Goal: Transaction & Acquisition: Download file/media

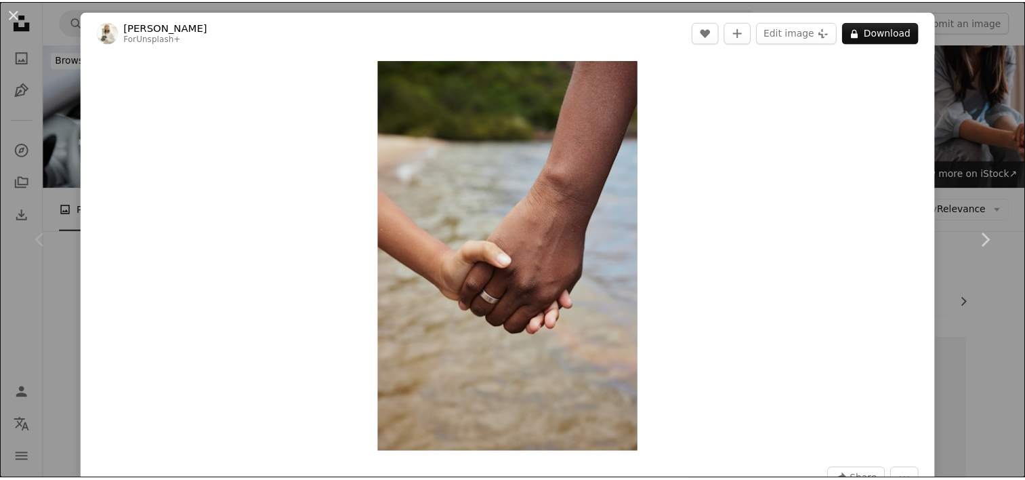
scroll to position [333, 0]
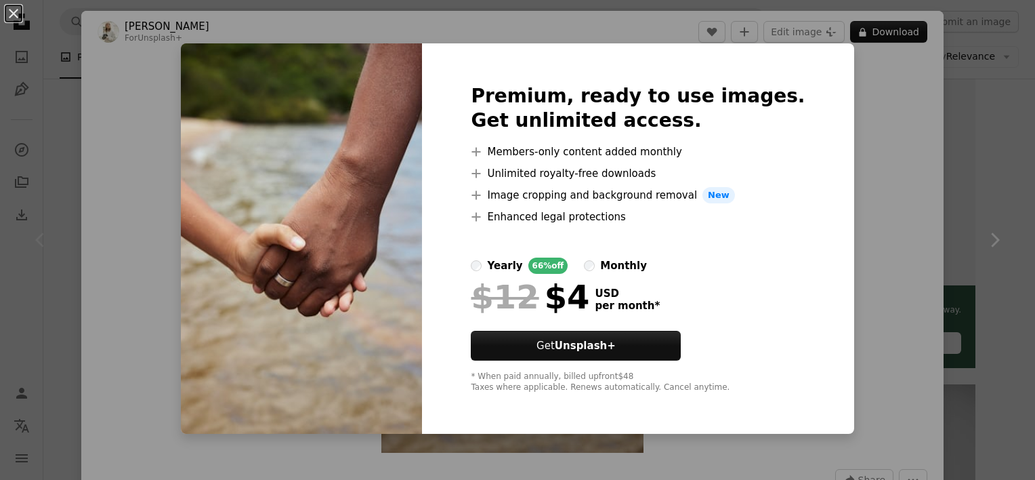
click at [871, 98] on div "An X shape Premium, ready to use images. Get unlimited access. A plus sign Memb…" at bounding box center [517, 240] width 1035 height 480
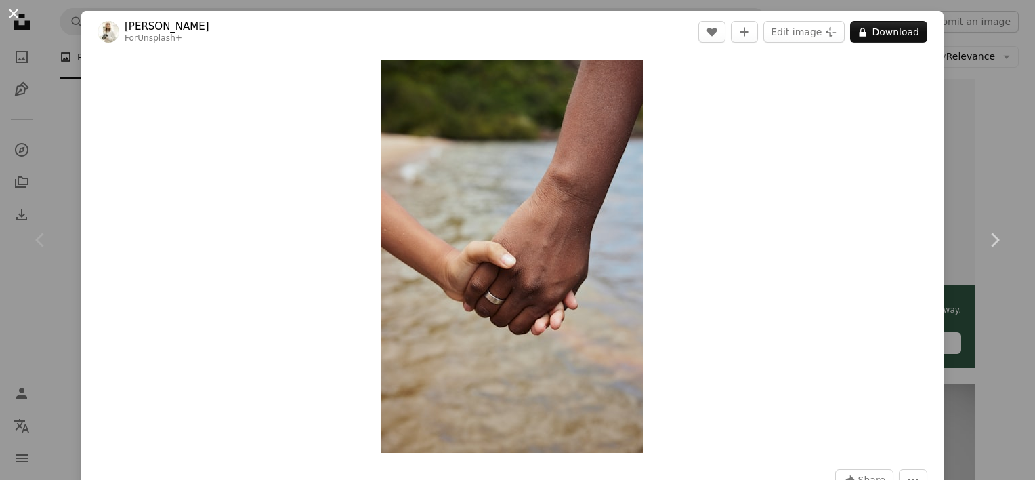
click at [12, 12] on button "An X shape" at bounding box center [13, 13] width 16 height 16
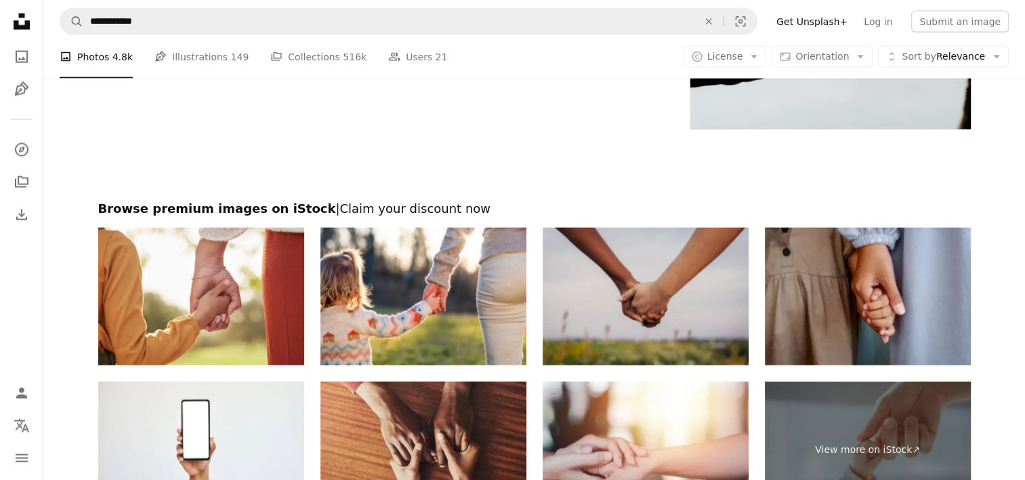
scroll to position [2927, 0]
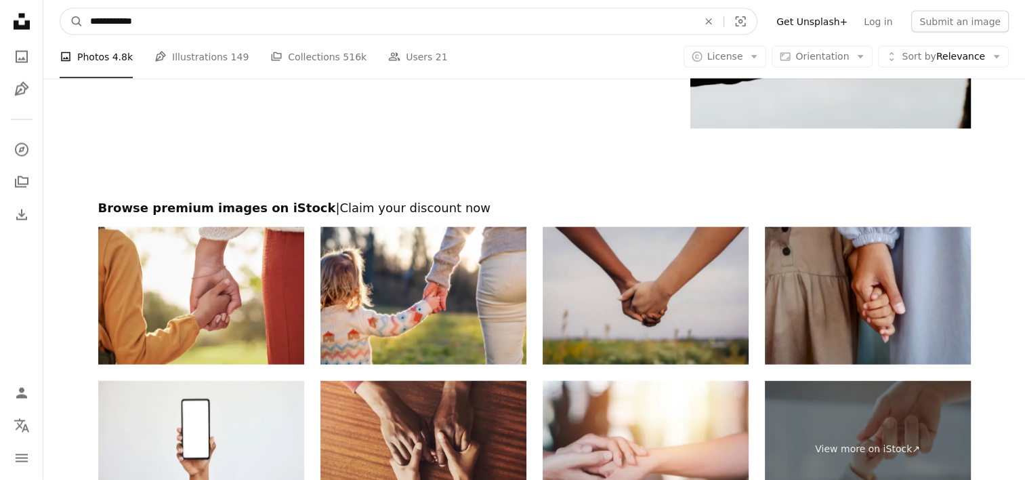
click at [184, 15] on input "**********" at bounding box center [388, 22] width 610 height 26
type input "*"
type input "**********"
click button "A magnifying glass" at bounding box center [71, 22] width 23 height 26
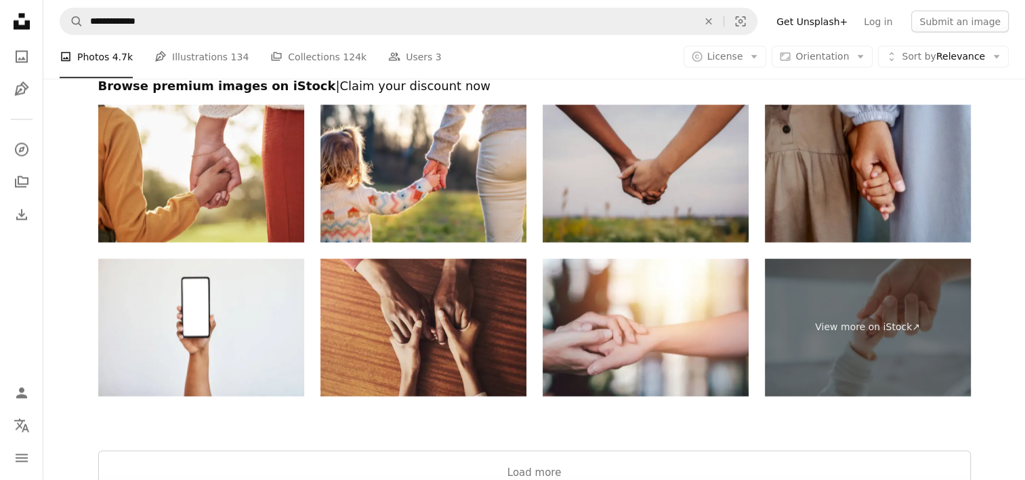
scroll to position [2813, 0]
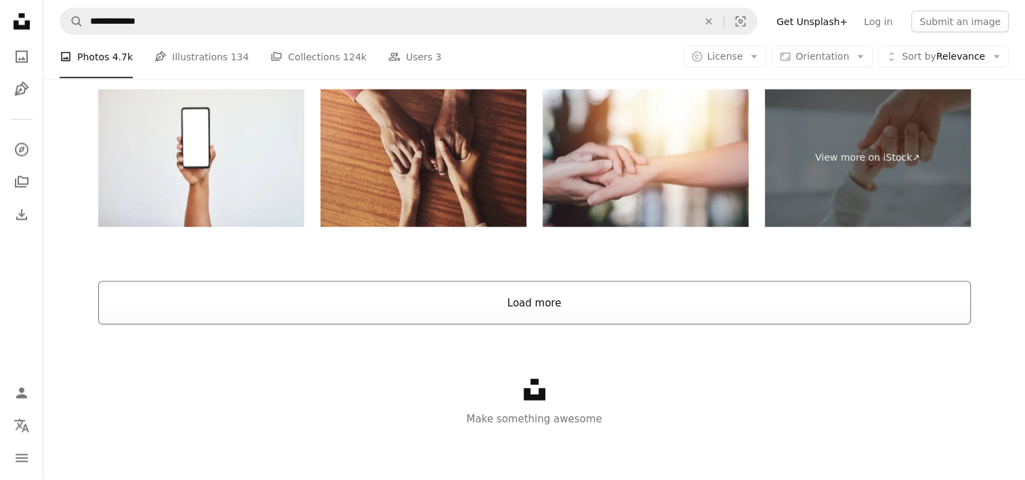
click at [425, 312] on button "Load more" at bounding box center [534, 302] width 873 height 43
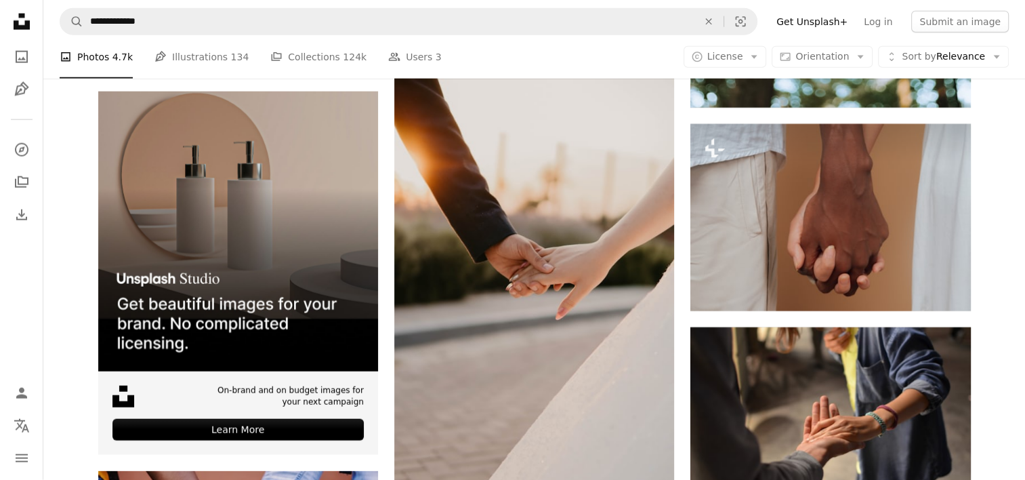
scroll to position [3385, 0]
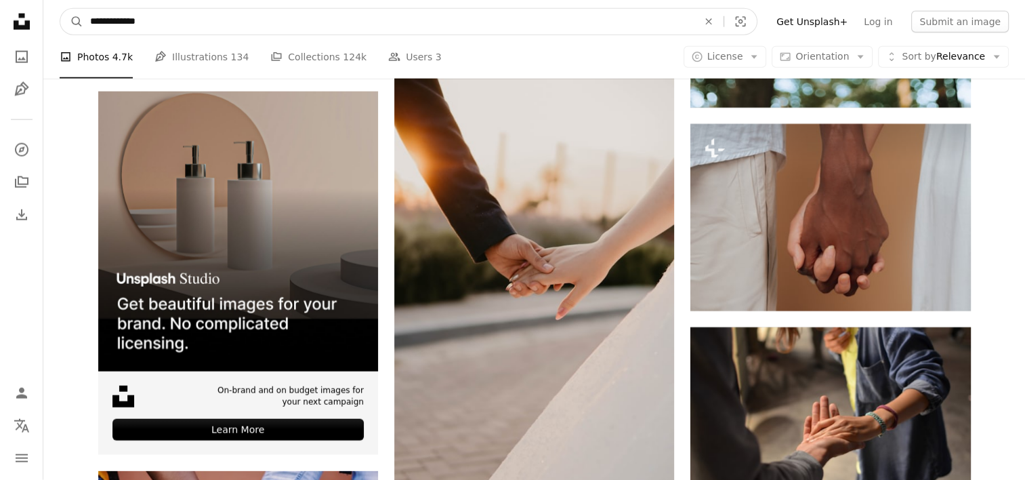
click at [191, 24] on input "**********" at bounding box center [388, 22] width 610 height 26
type input "*"
type input "**********"
click at [60, 9] on button "A magnifying glass" at bounding box center [71, 22] width 23 height 26
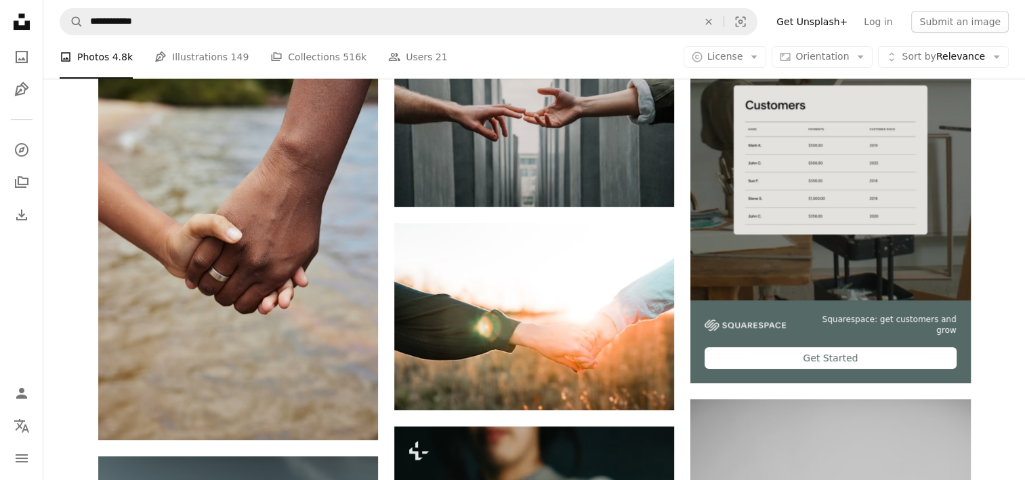
scroll to position [319, 0]
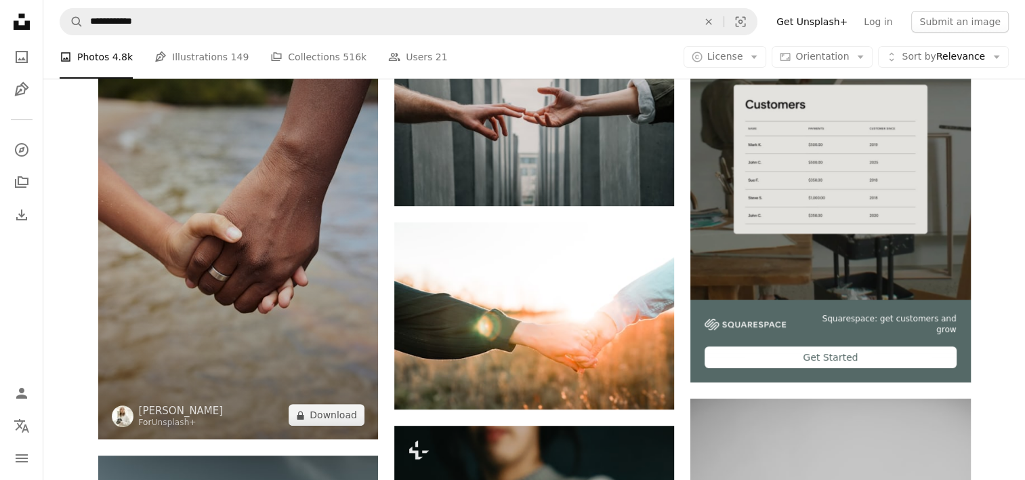
click at [333, 236] on img at bounding box center [238, 229] width 280 height 420
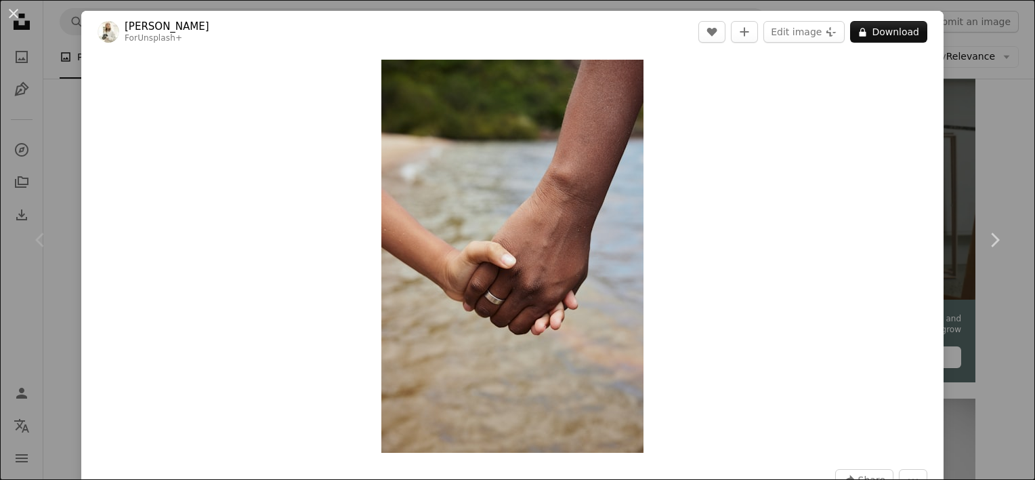
click at [62, 262] on div "Chevron left" at bounding box center [40, 240] width 81 height 130
click at [15, 12] on button "An X shape" at bounding box center [13, 13] width 16 height 16
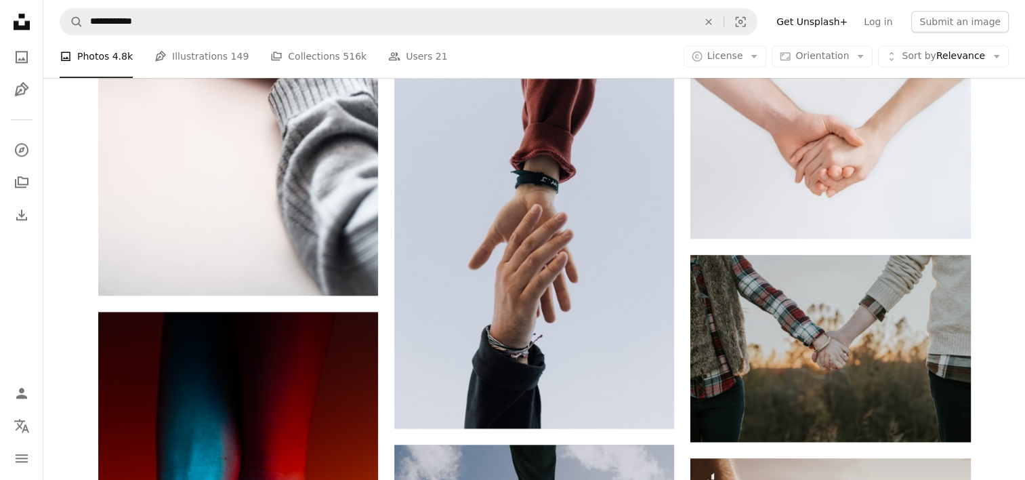
scroll to position [1539, 0]
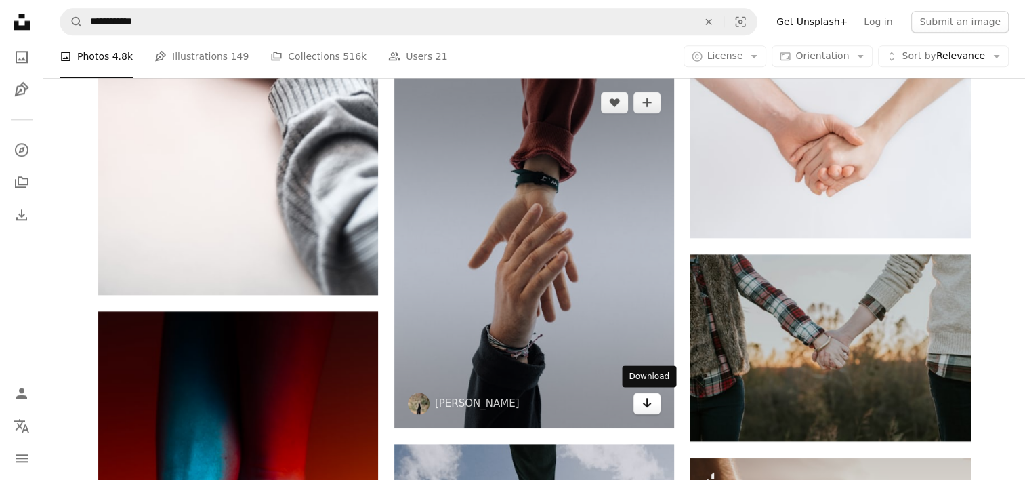
click at [642, 409] on icon "Arrow pointing down" at bounding box center [647, 402] width 11 height 16
